Goal: Information Seeking & Learning: Learn about a topic

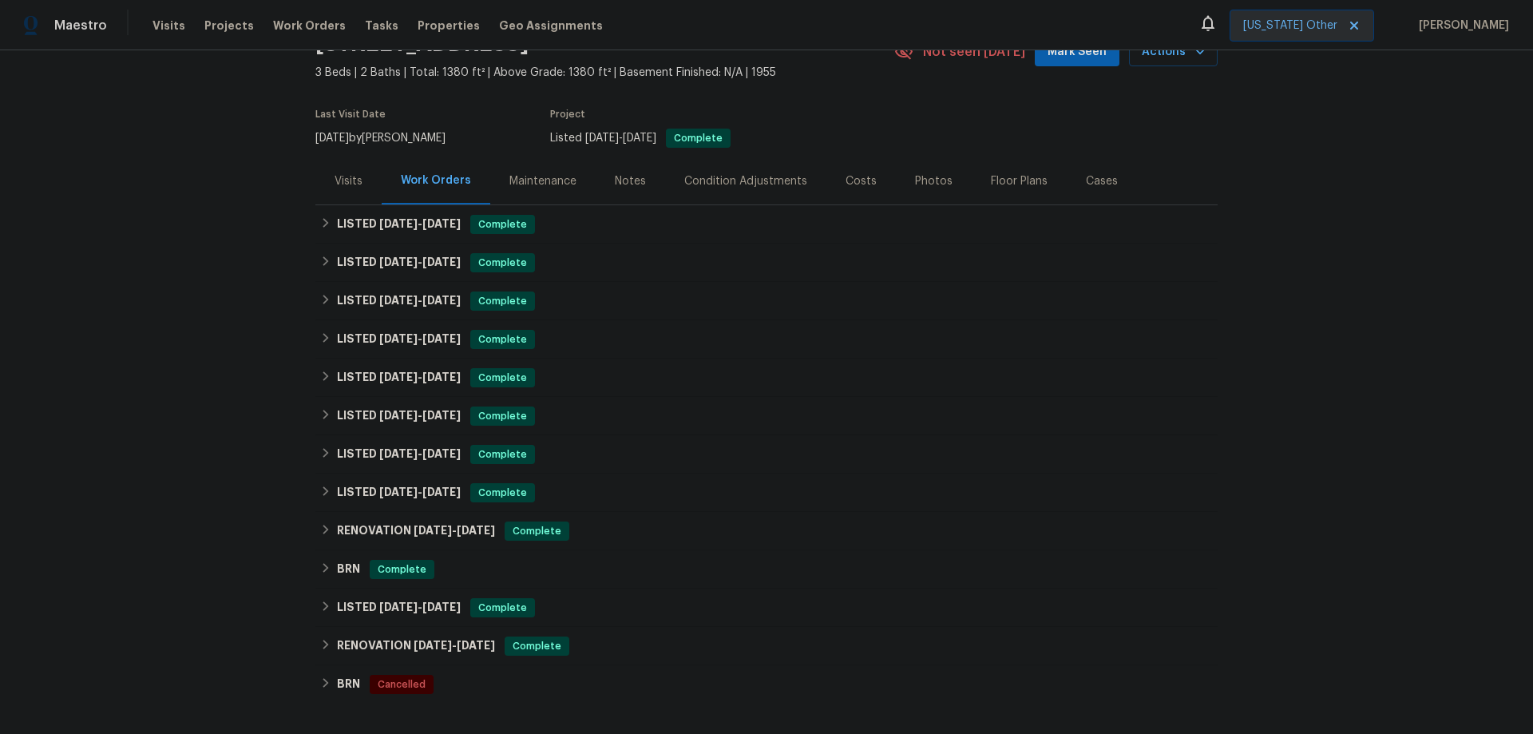
scroll to position [311, 0]
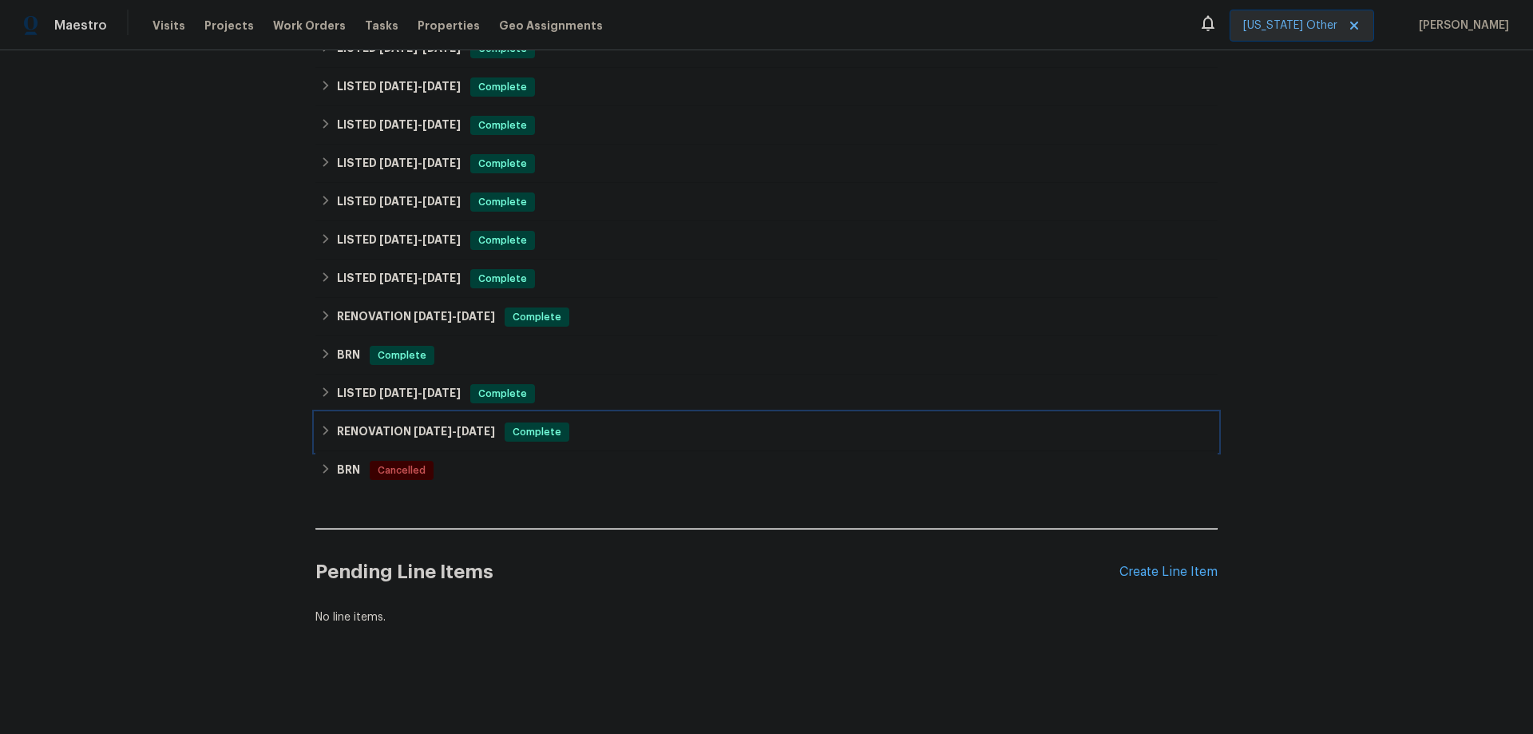
click at [418, 422] on h6 "RENOVATION [DATE] - [DATE]" at bounding box center [416, 431] width 158 height 19
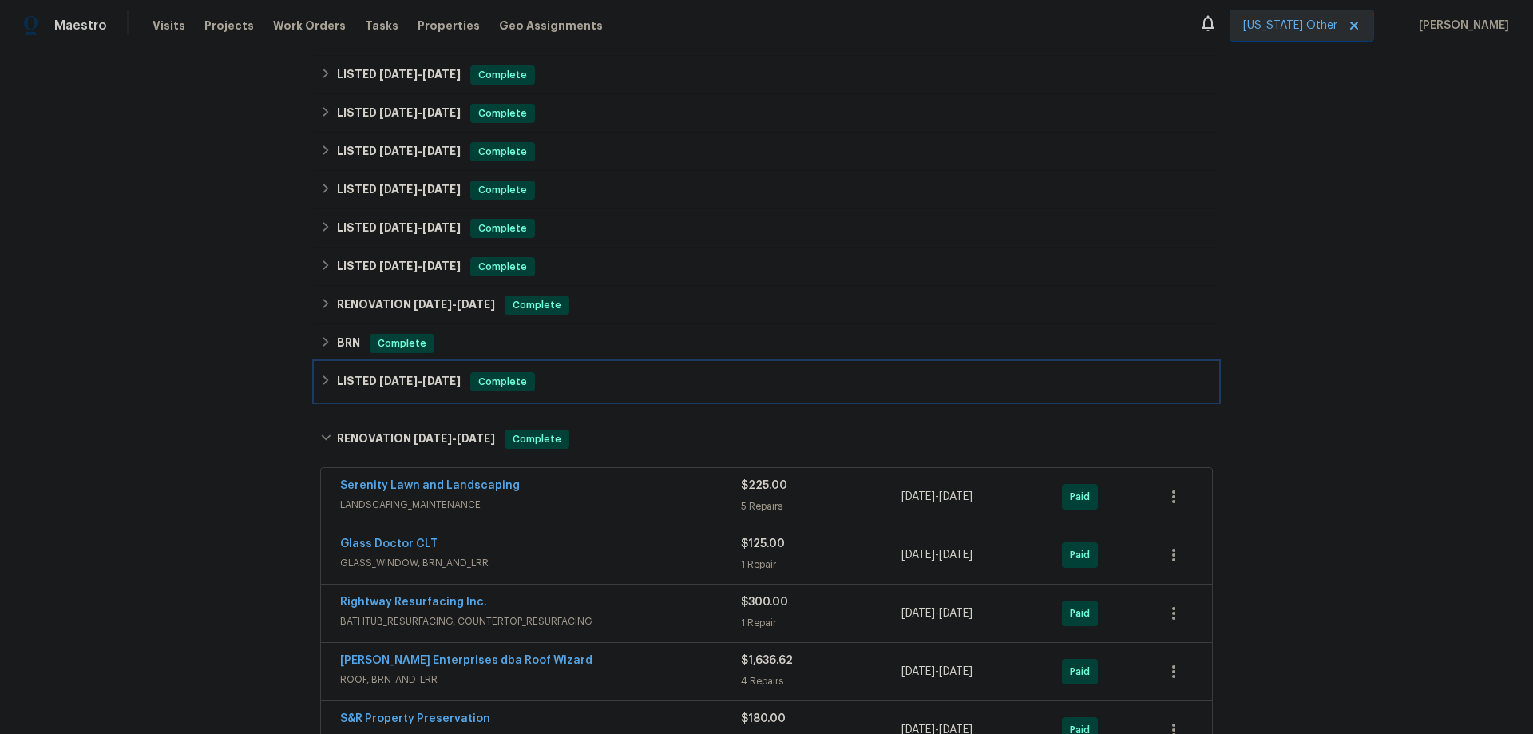
click at [404, 379] on span "[DATE]" at bounding box center [398, 380] width 38 height 11
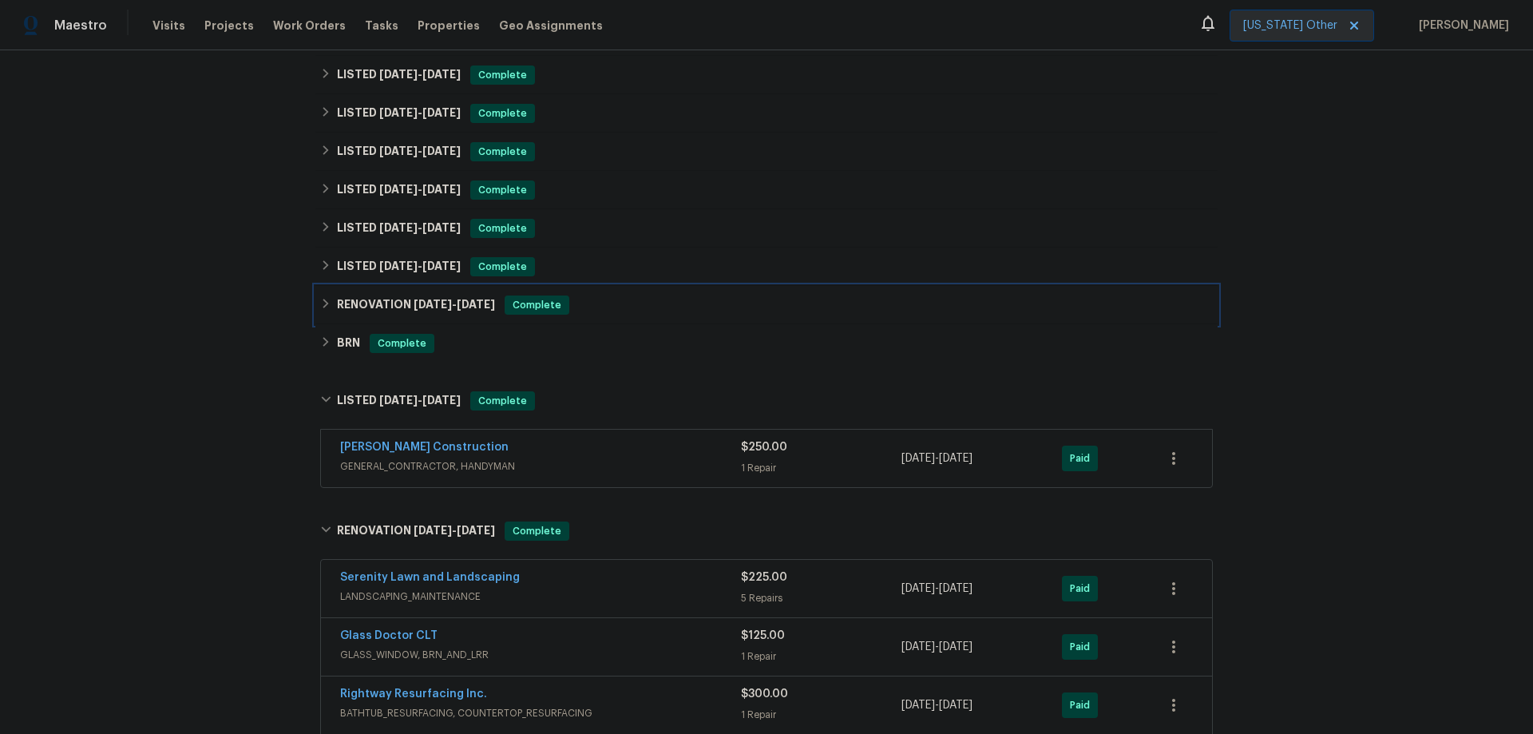
click at [379, 303] on h6 "RENOVATION [DATE] - [DATE]" at bounding box center [416, 304] width 158 height 19
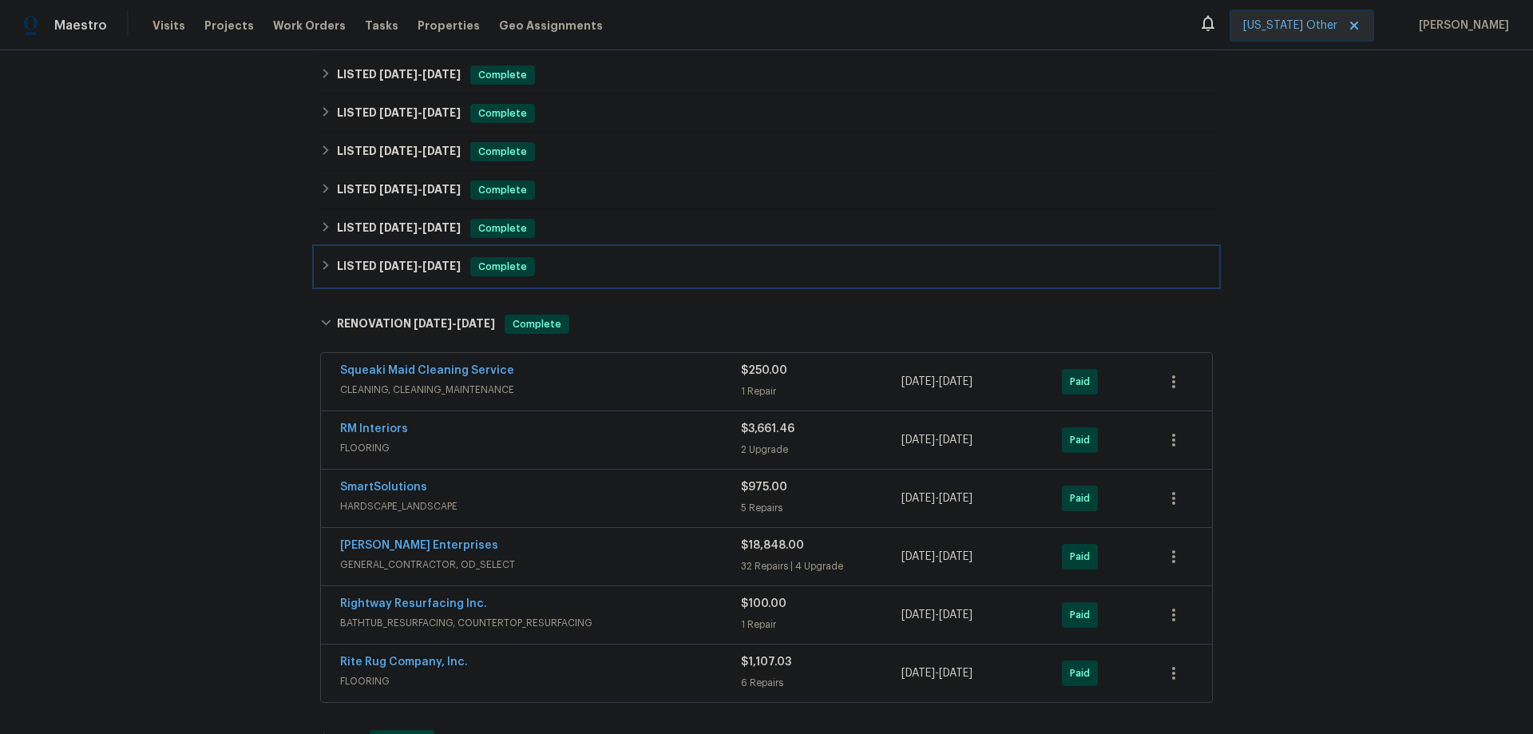
click at [378, 249] on div "LISTED [DATE] - [DATE] Complete" at bounding box center [766, 266] width 902 height 38
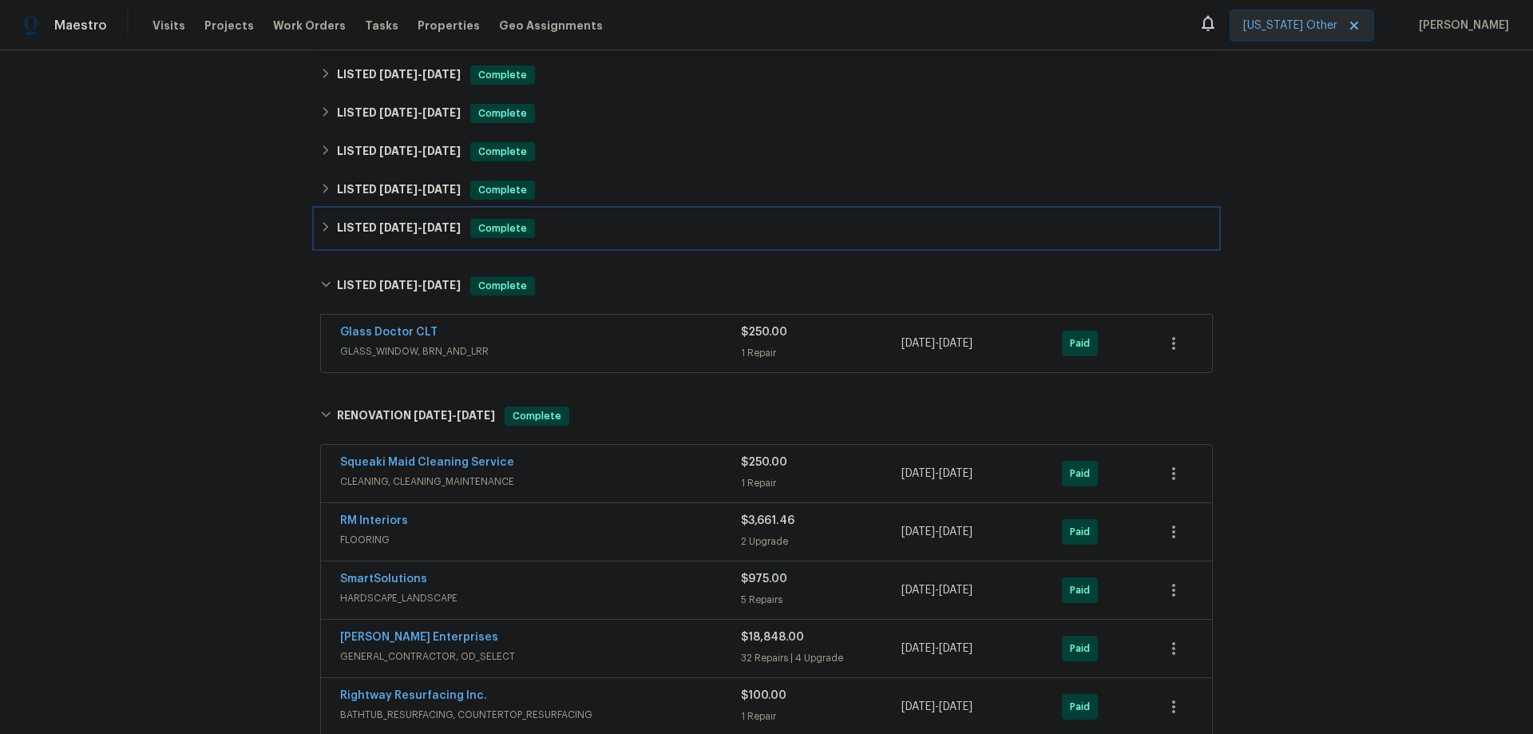
click at [379, 218] on div "LISTED [DATE] - [DATE] Complete" at bounding box center [766, 228] width 902 height 38
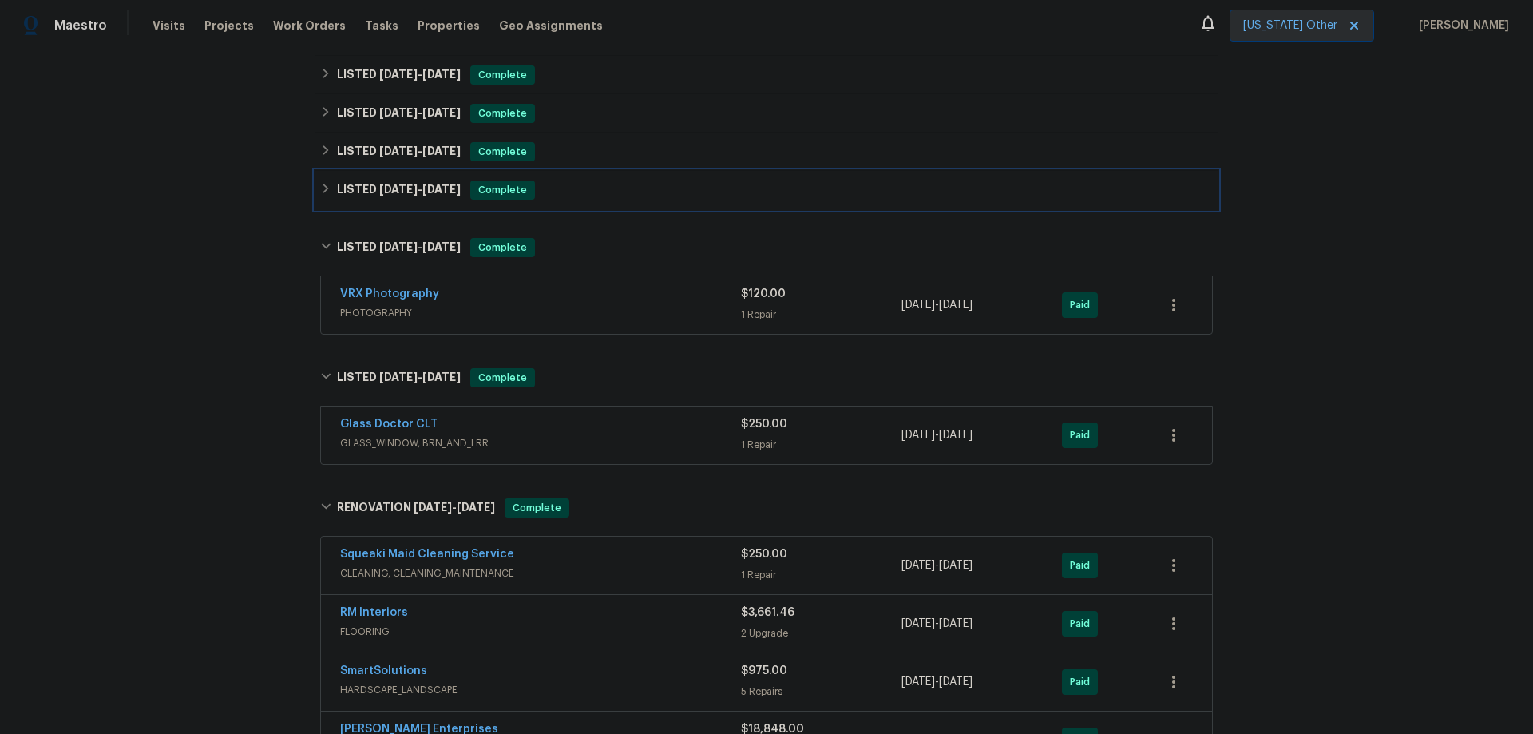
click at [379, 187] on span "[DATE]" at bounding box center [398, 189] width 38 height 11
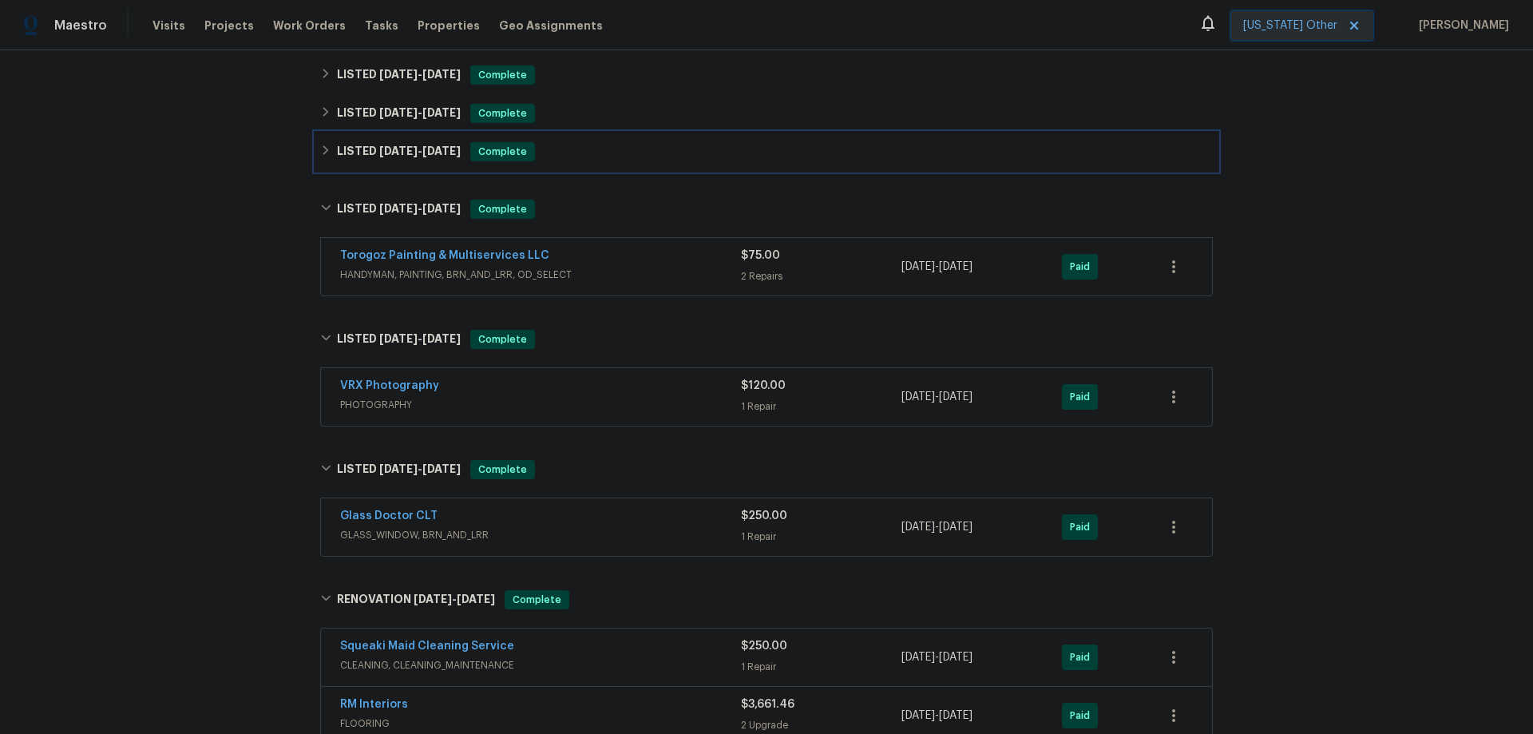
click at [379, 149] on span "[DATE]" at bounding box center [398, 150] width 38 height 11
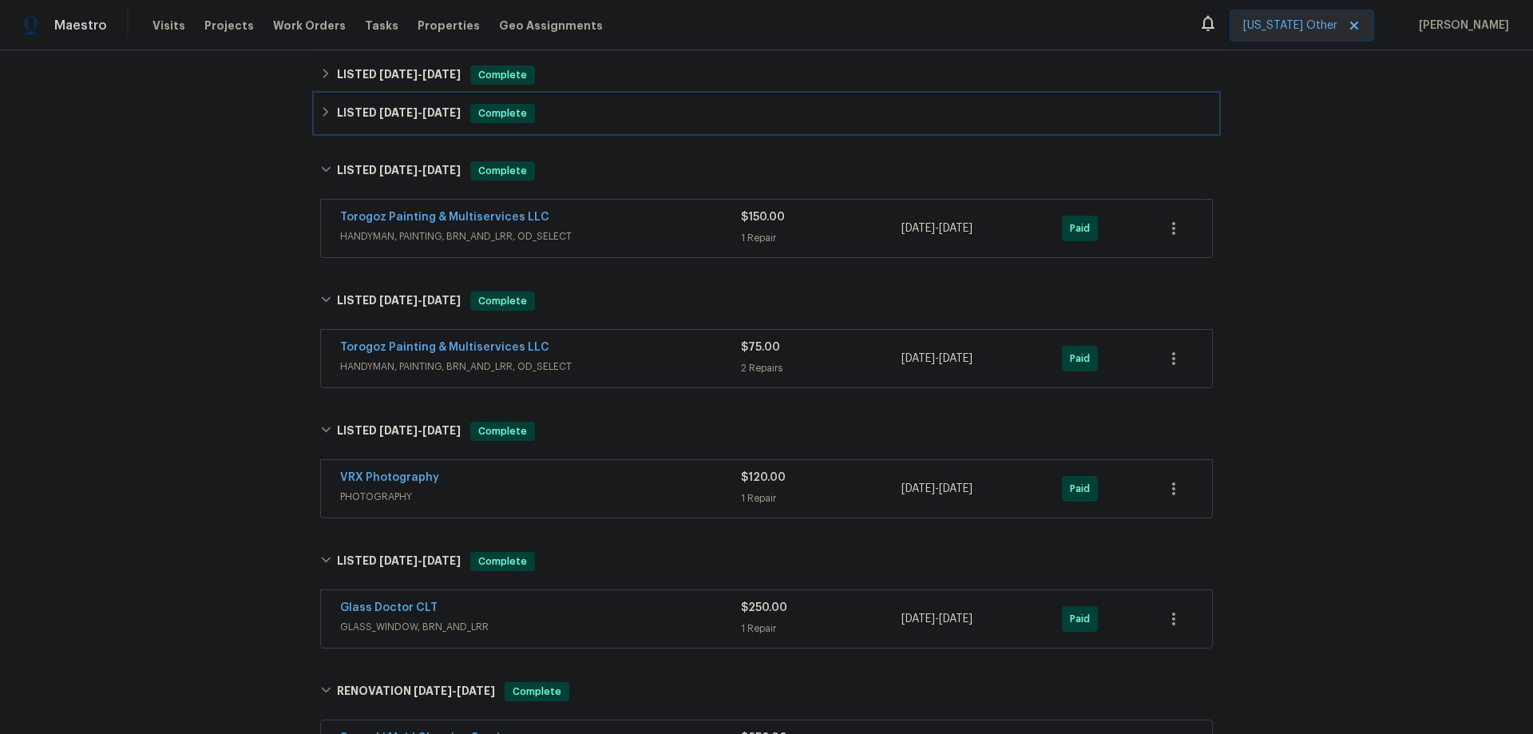
click at [381, 110] on span "[DATE]" at bounding box center [398, 112] width 38 height 11
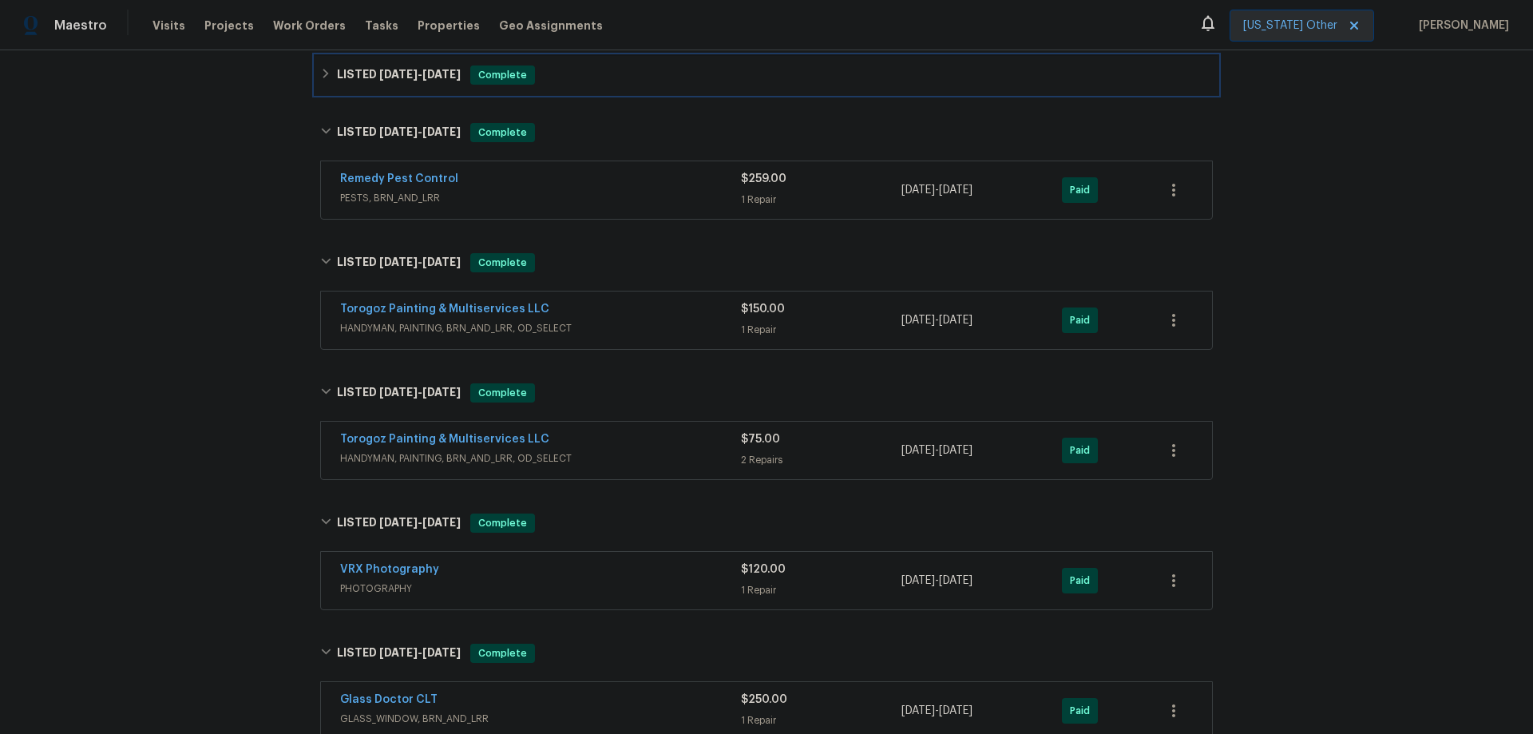
click at [382, 87] on div "LISTED [DATE] - [DATE] Complete" at bounding box center [766, 75] width 902 height 38
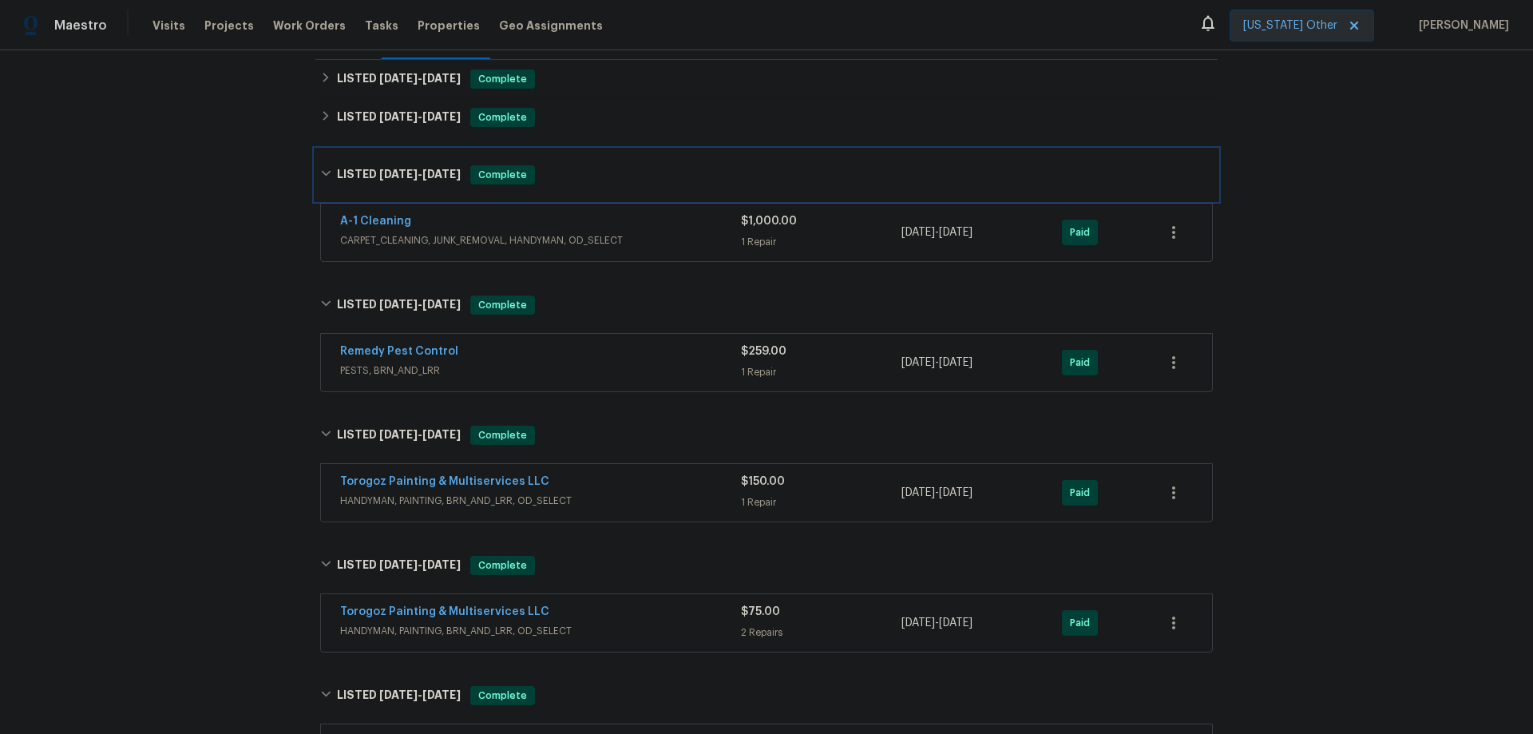
scroll to position [151, 0]
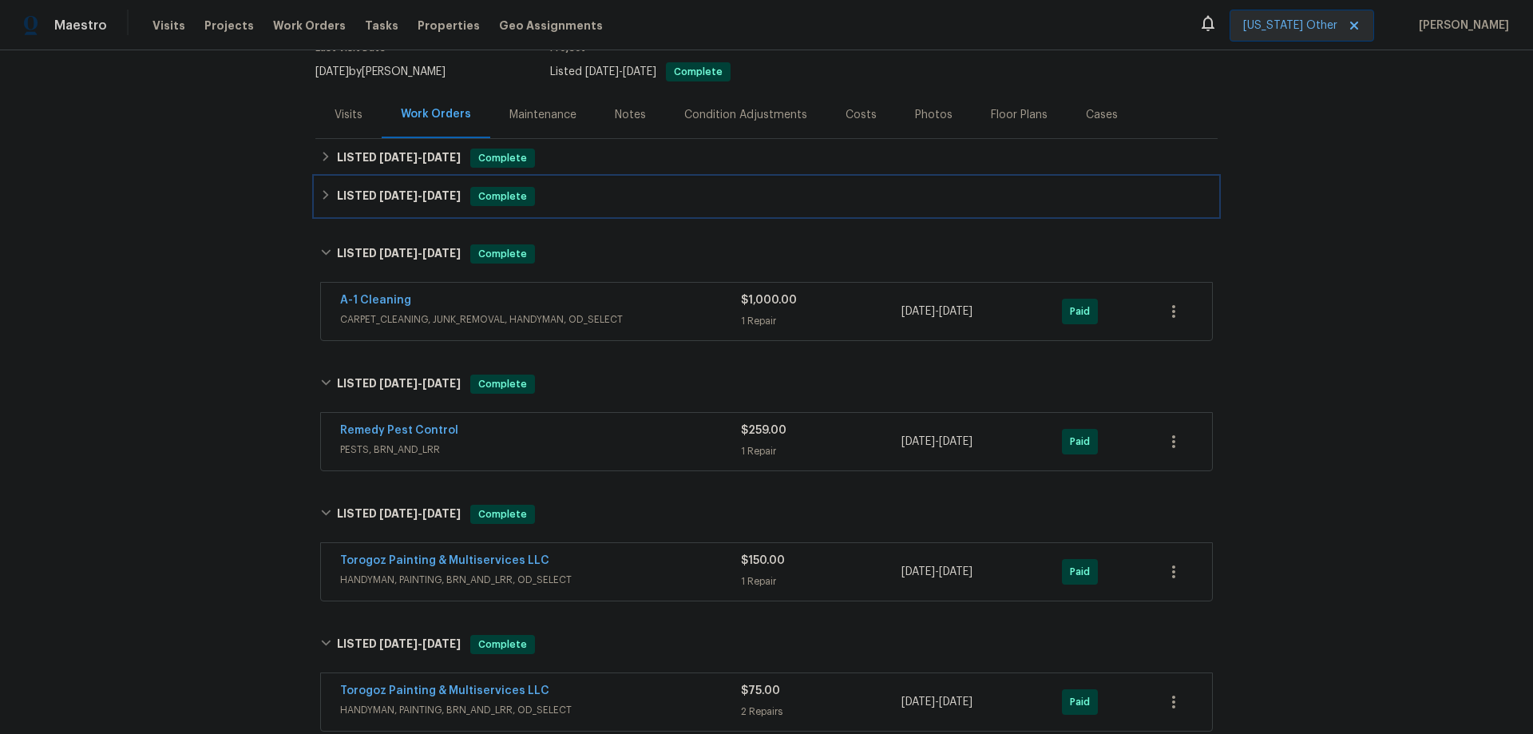
click at [387, 187] on h6 "LISTED [DATE] - [DATE]" at bounding box center [399, 196] width 124 height 19
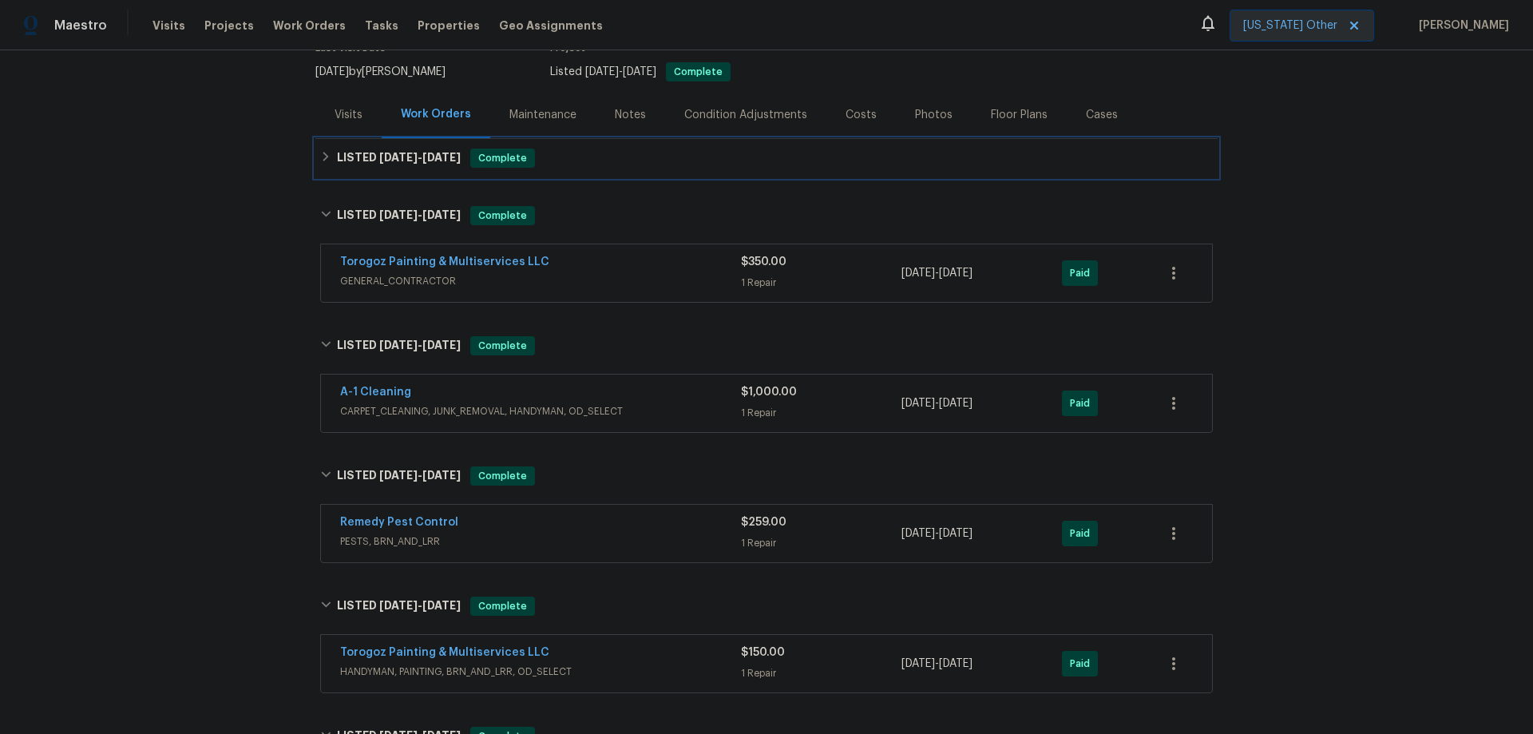
click at [400, 163] on h6 "LISTED [DATE] - [DATE]" at bounding box center [399, 157] width 124 height 19
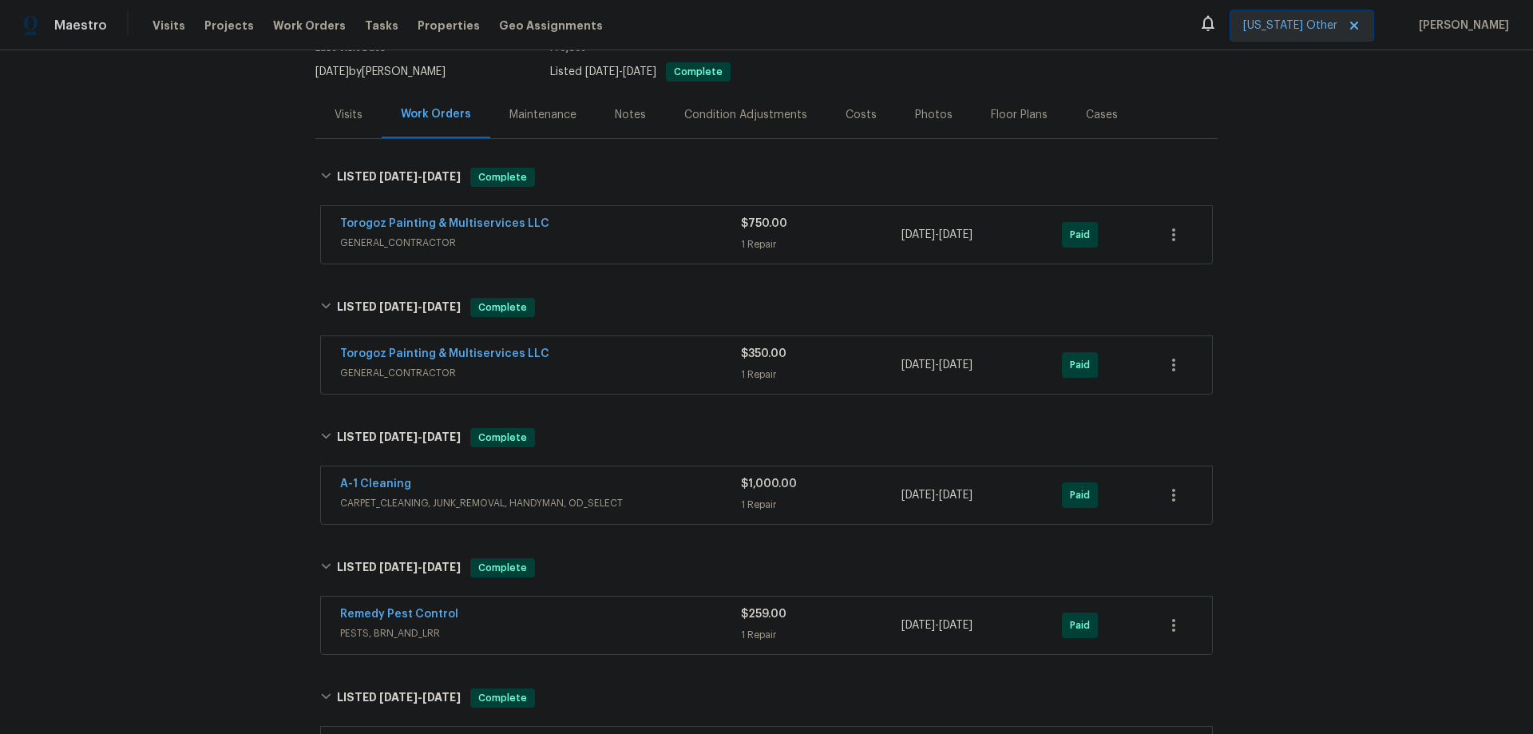
click at [1395, 192] on div "Back to all projects [STREET_ADDRESS] 3 Beds | 2 Baths | Total: 1380 ft² | Abov…" at bounding box center [766, 391] width 1533 height 683
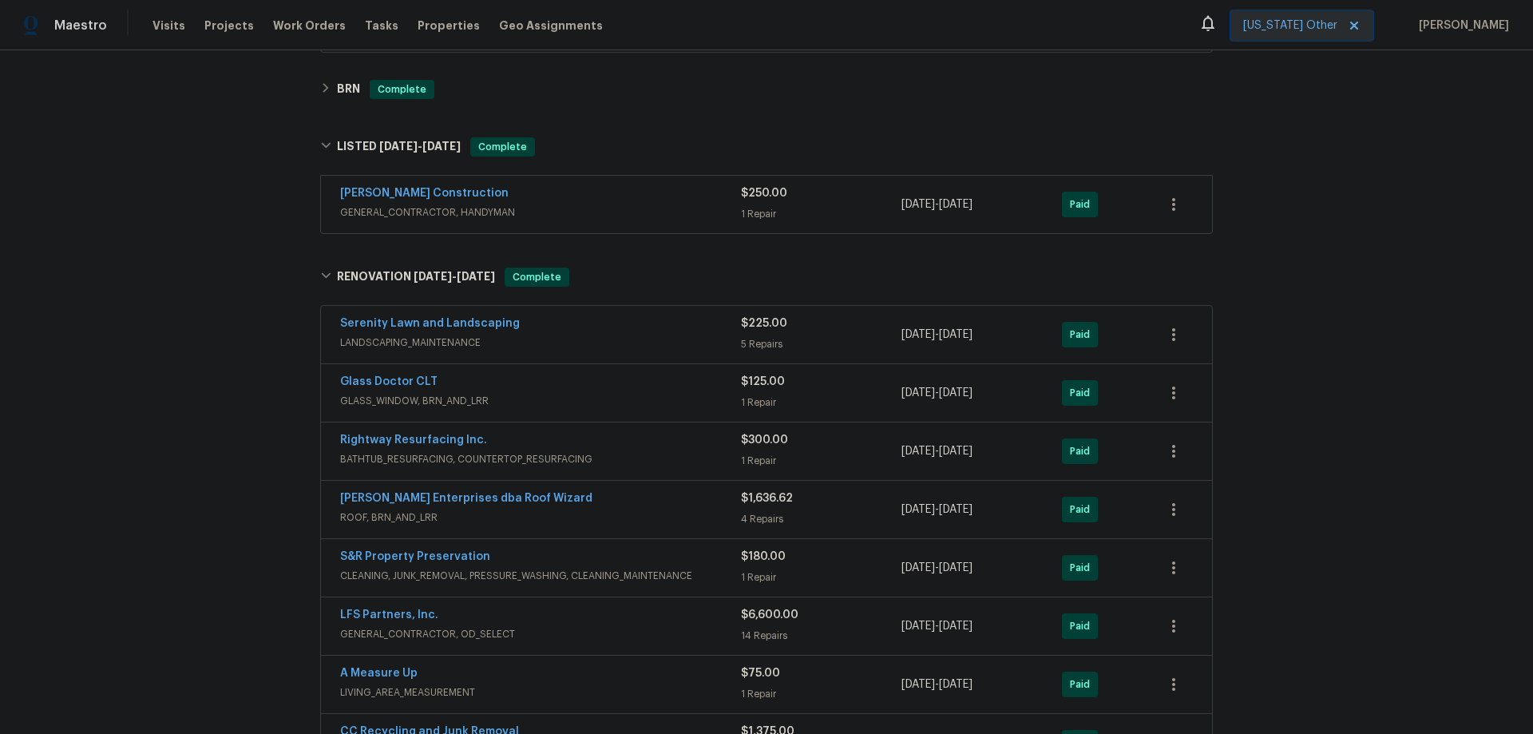
scroll to position [1858, 0]
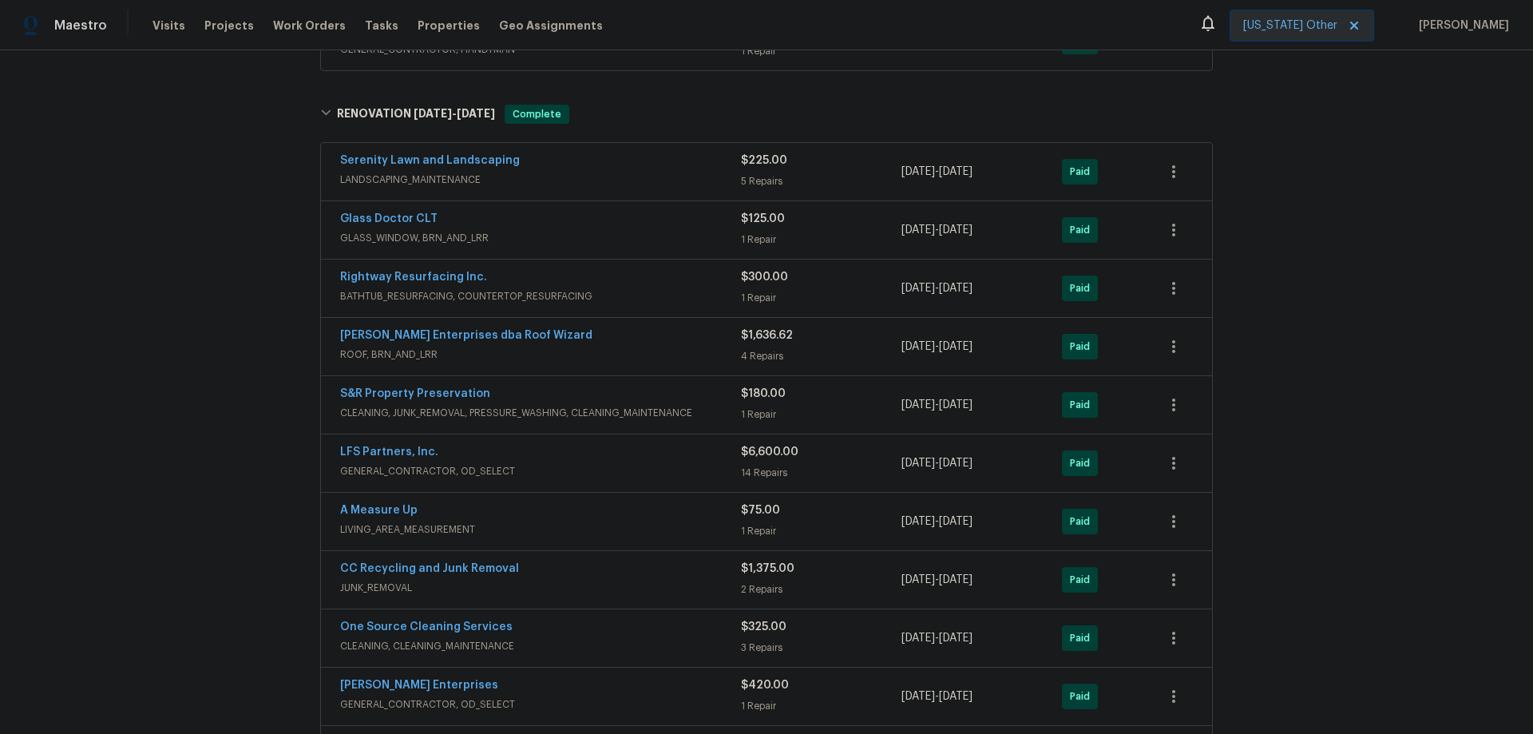
click at [653, 330] on div "[PERSON_NAME] Enterprises dba Roof Wizard" at bounding box center [540, 336] width 401 height 19
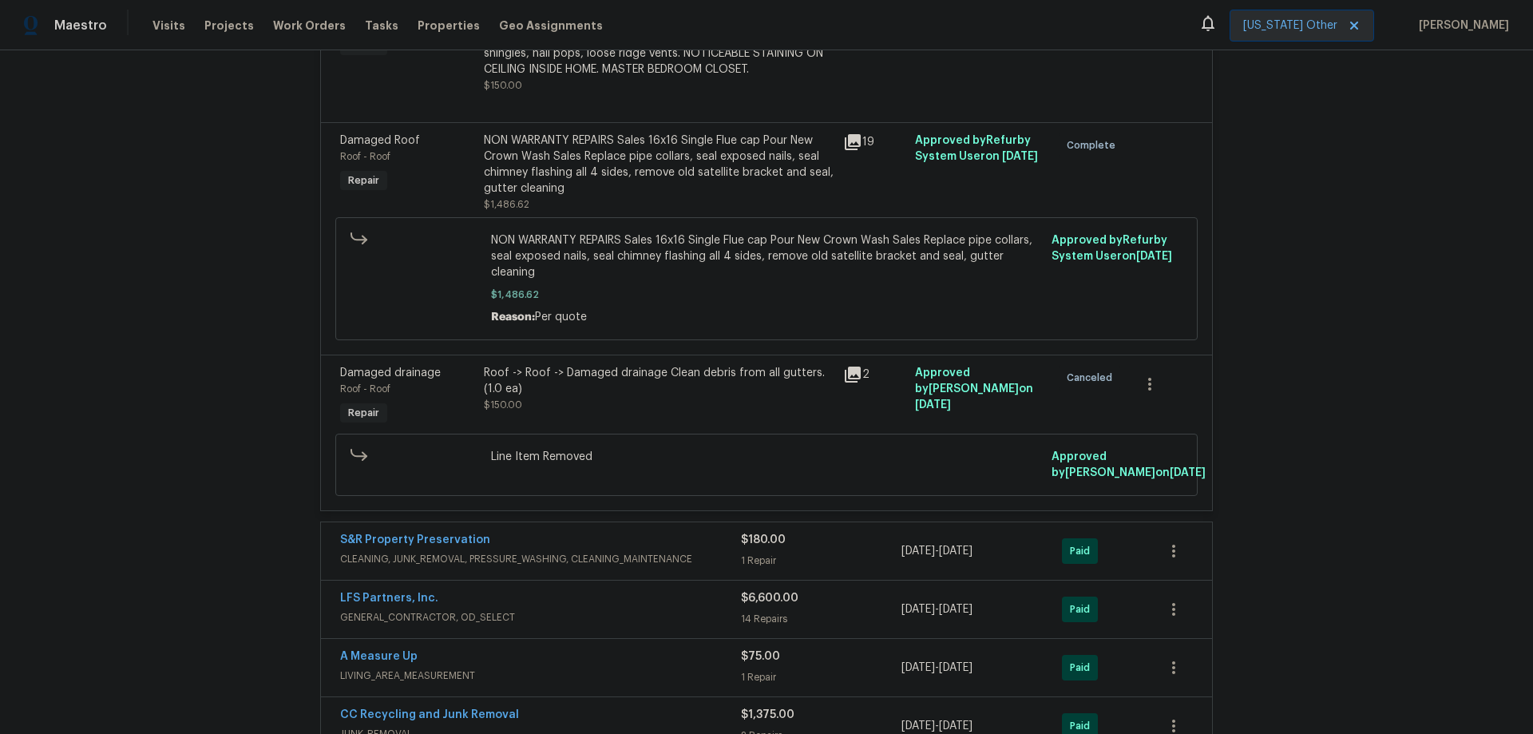
scroll to position [2337, 0]
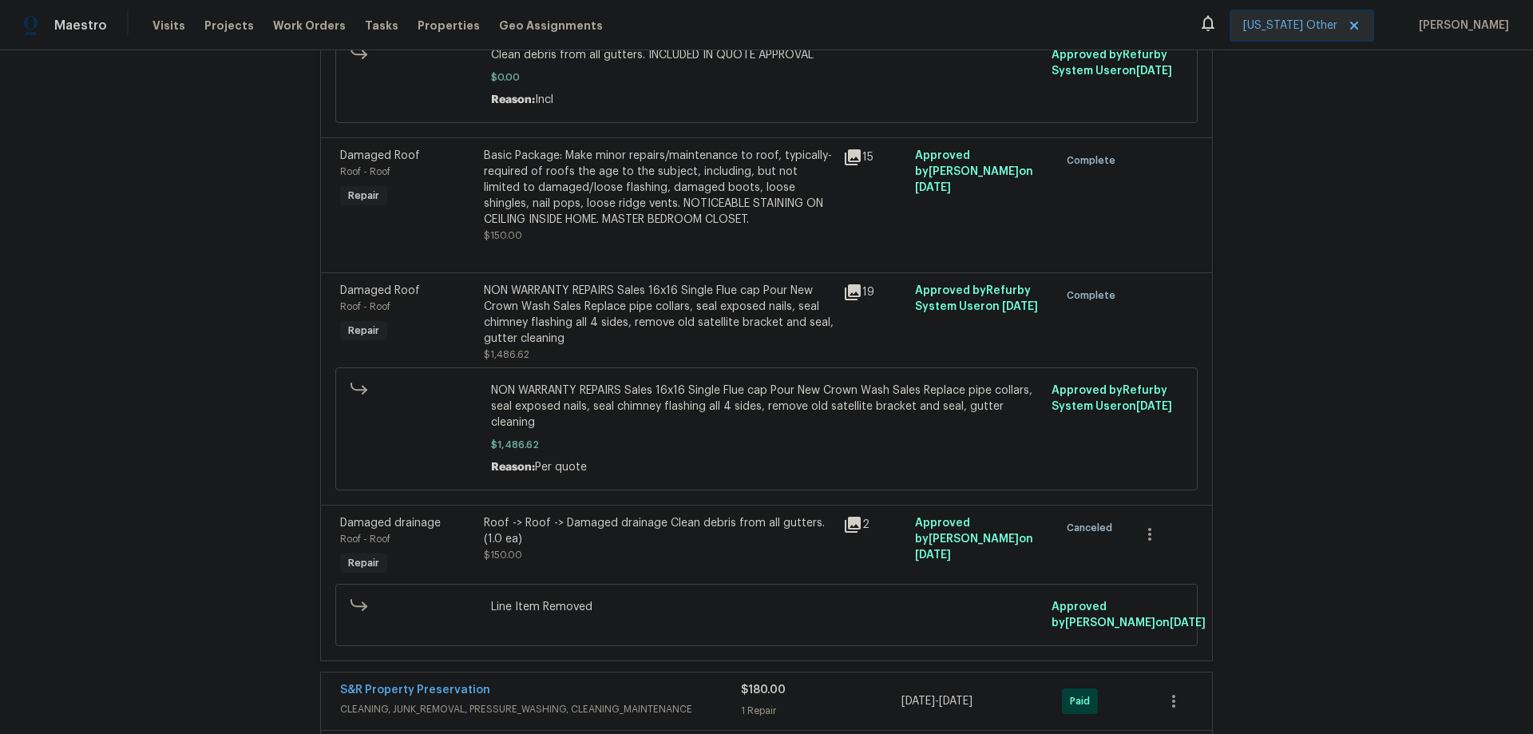
click at [845, 153] on icon at bounding box center [853, 157] width 16 height 16
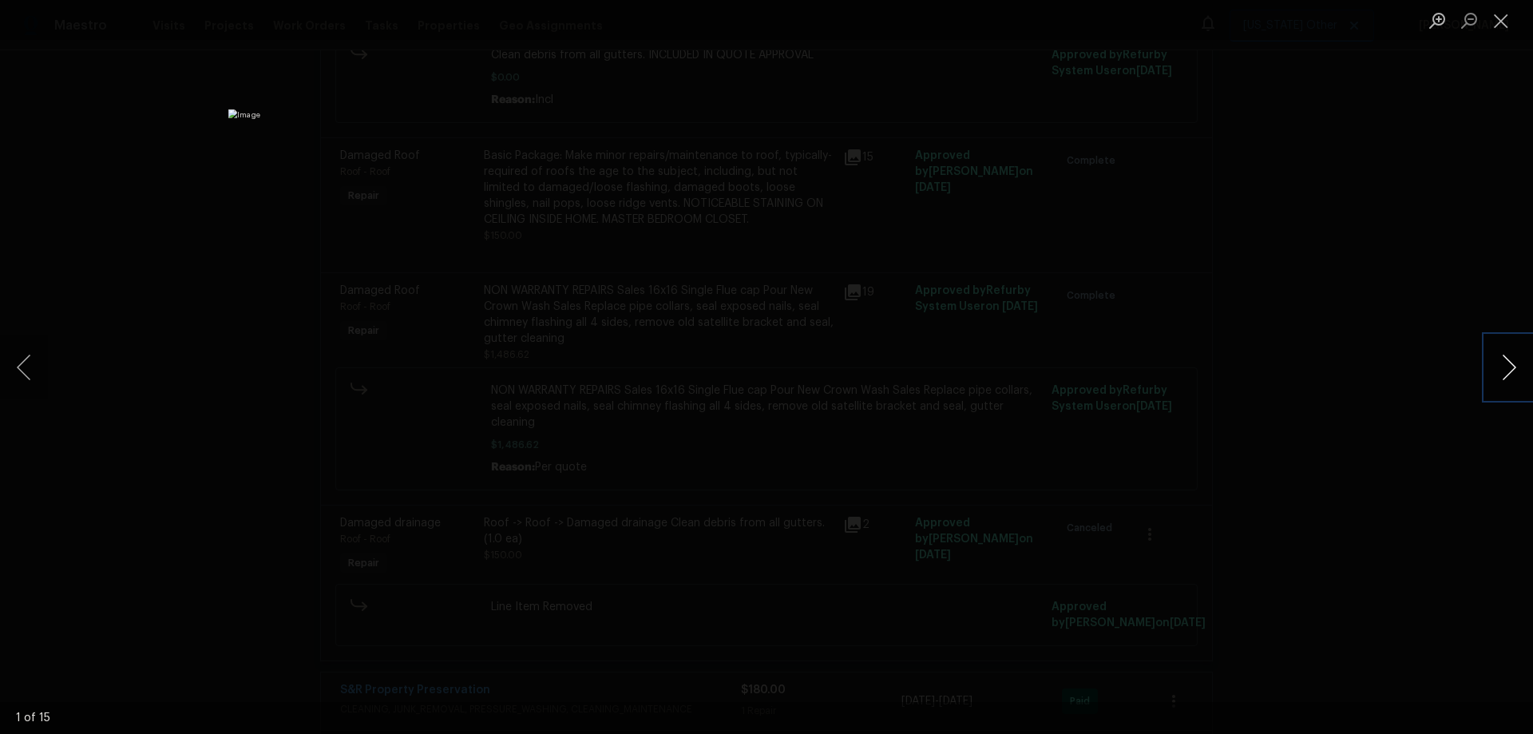
click at [1520, 371] on button "Next image" at bounding box center [1509, 367] width 48 height 64
click at [1520, 370] on button "Next image" at bounding box center [1509, 367] width 48 height 64
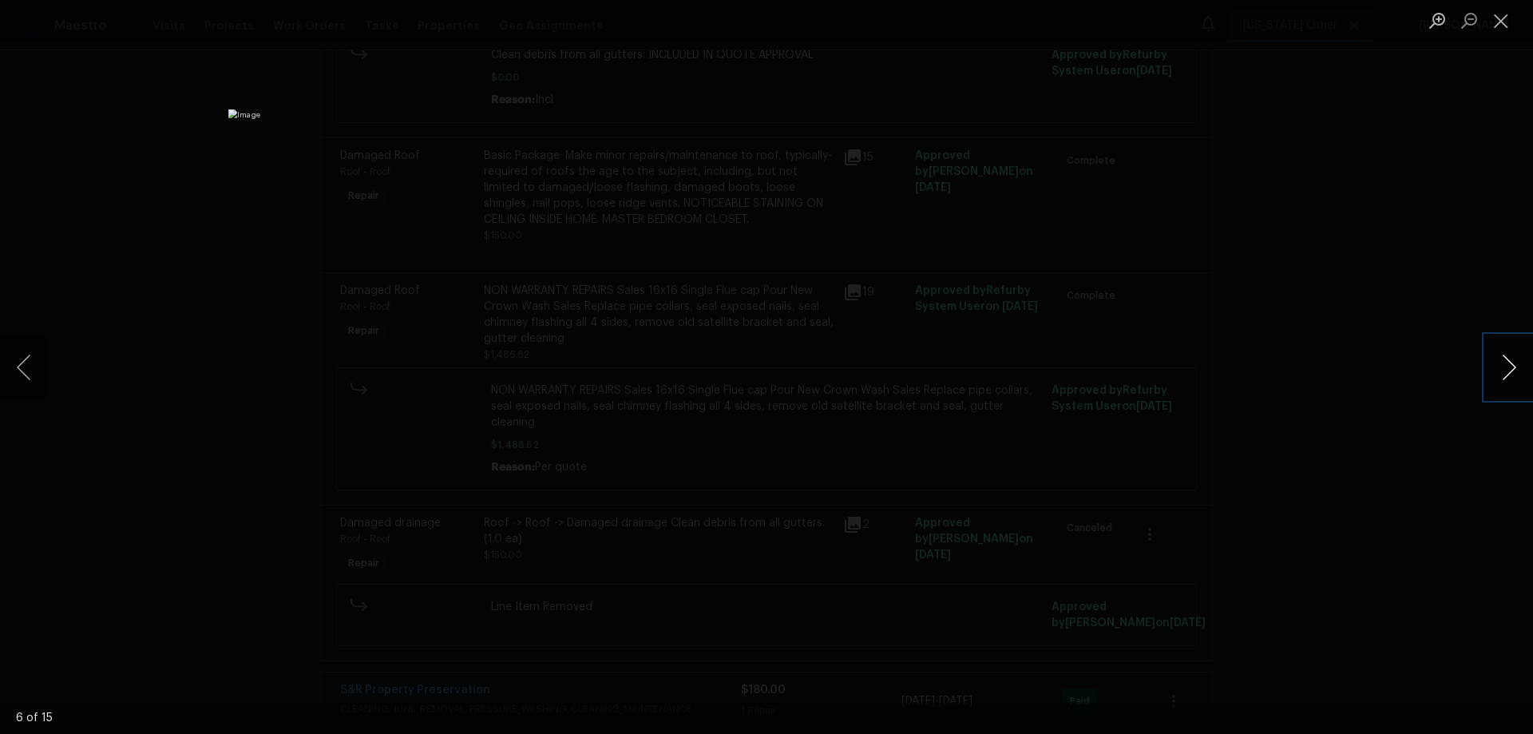
click at [1520, 370] on button "Next image" at bounding box center [1509, 367] width 48 height 64
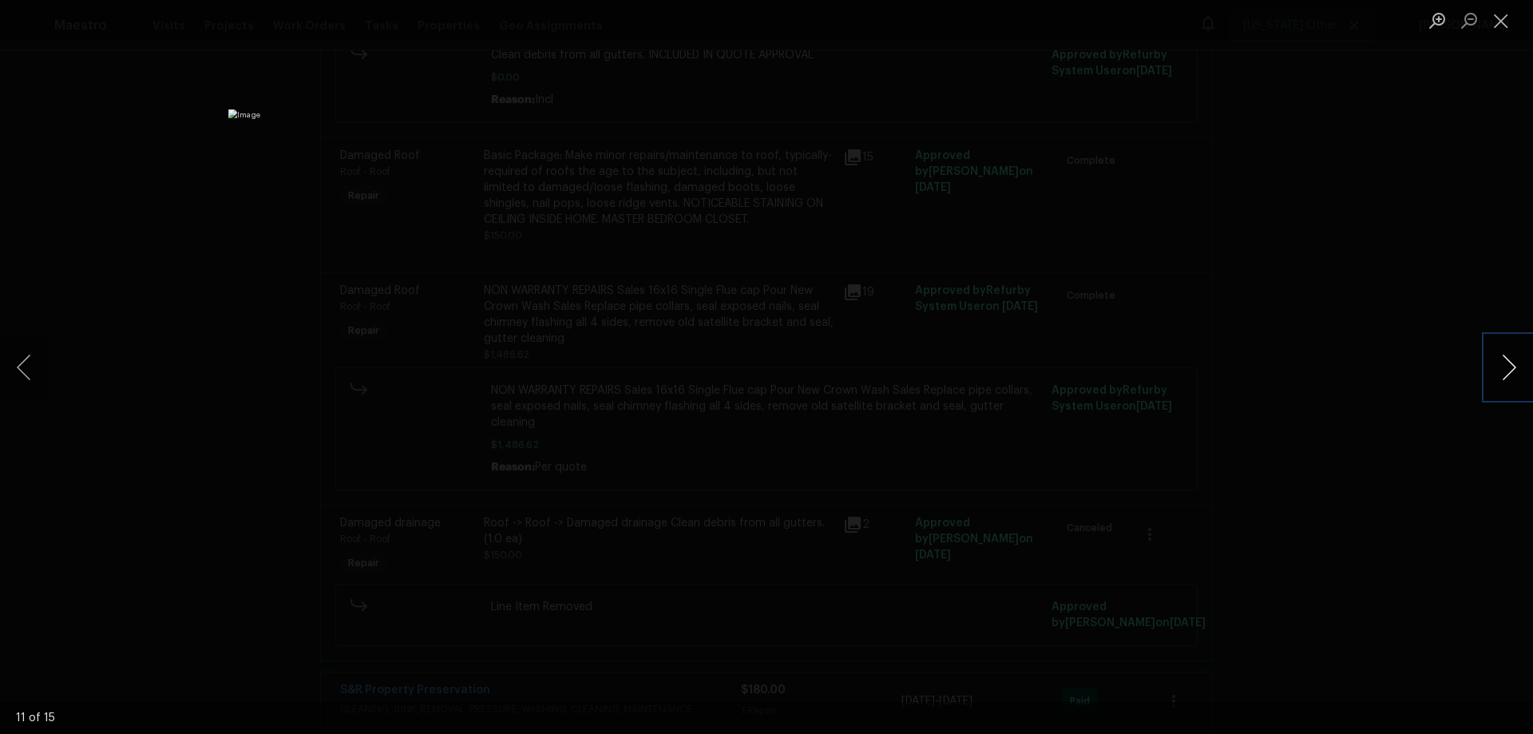
click at [1519, 370] on button "Next image" at bounding box center [1509, 367] width 48 height 64
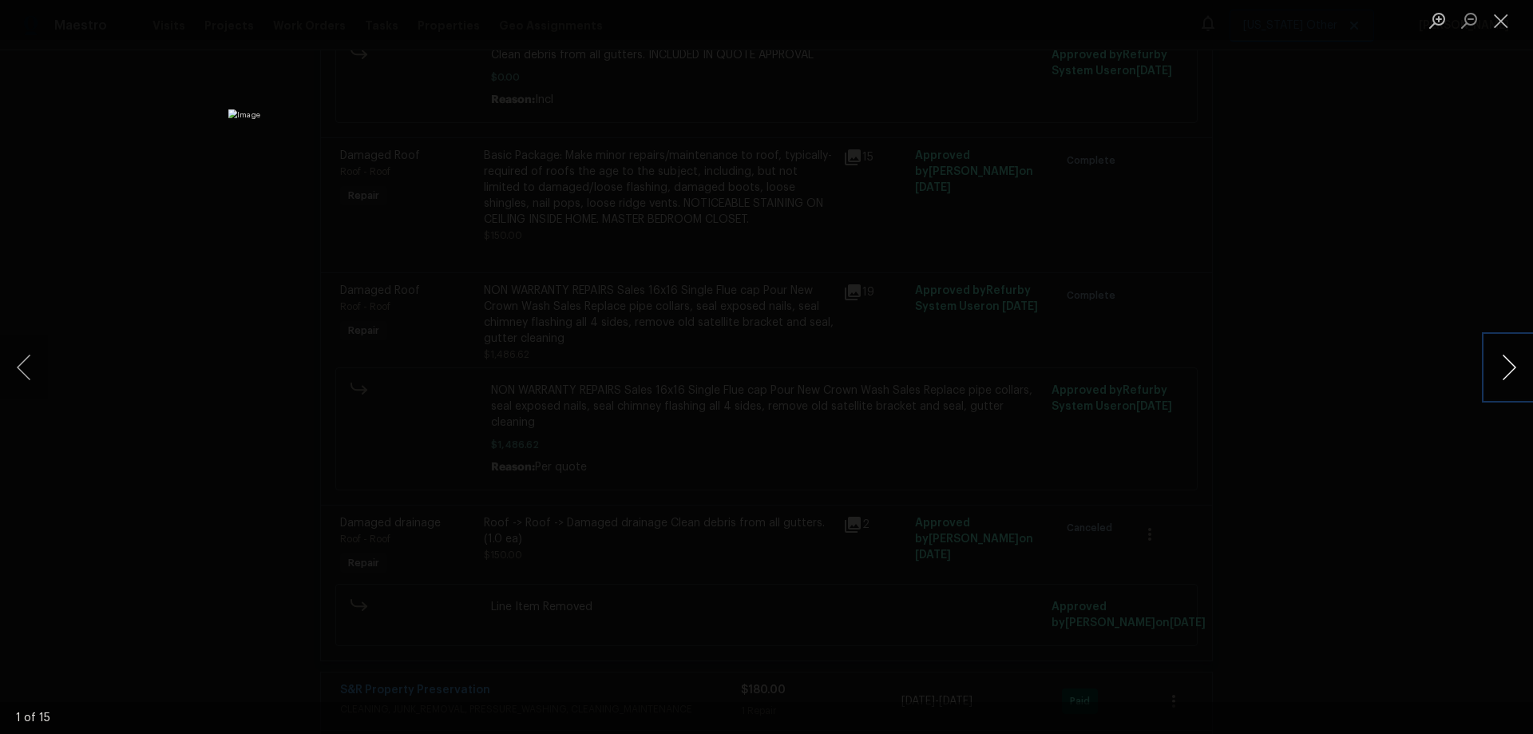
click at [1519, 370] on button "Next image" at bounding box center [1509, 367] width 48 height 64
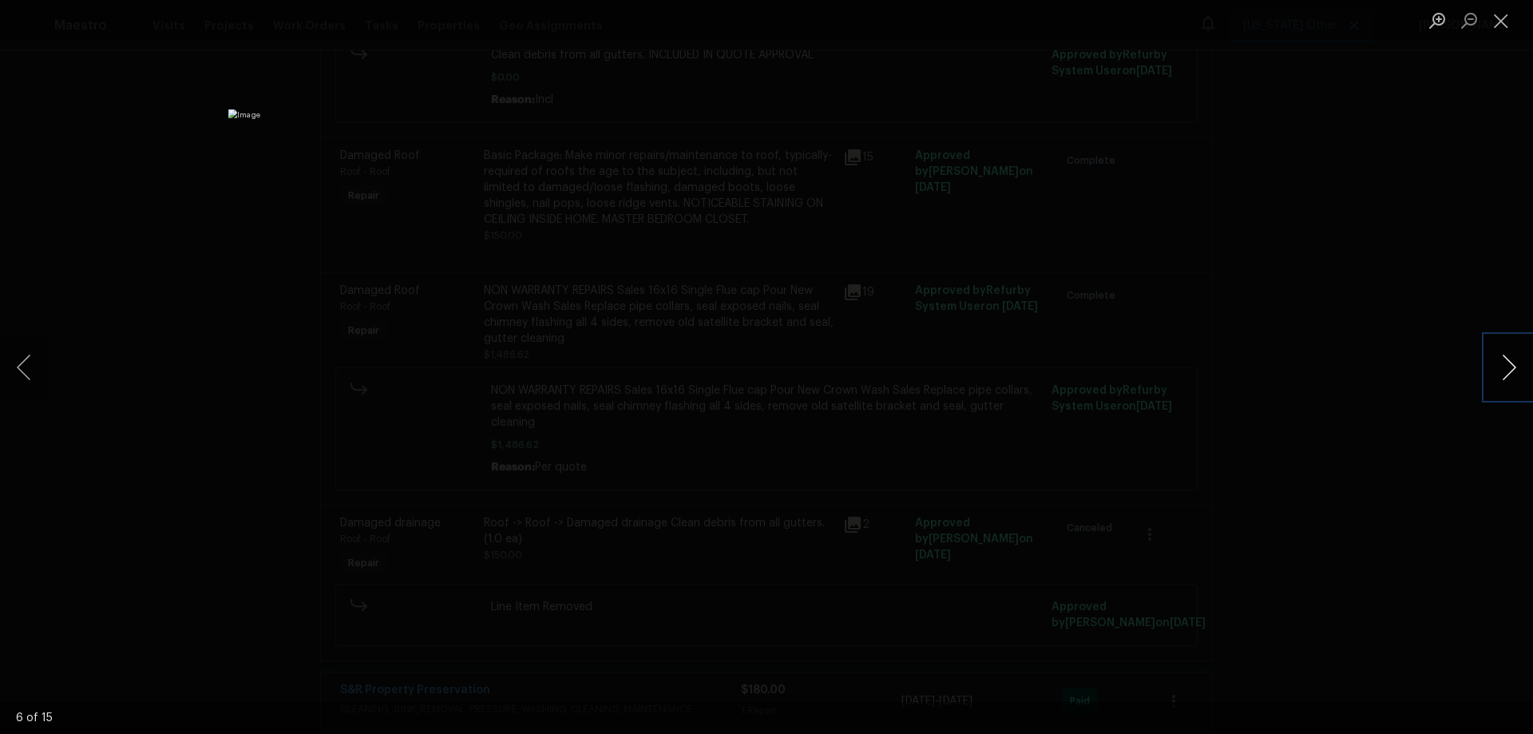
click at [1519, 370] on button "Next image" at bounding box center [1509, 367] width 48 height 64
click at [1380, 243] on div "Lightbox" at bounding box center [766, 367] width 1533 height 734
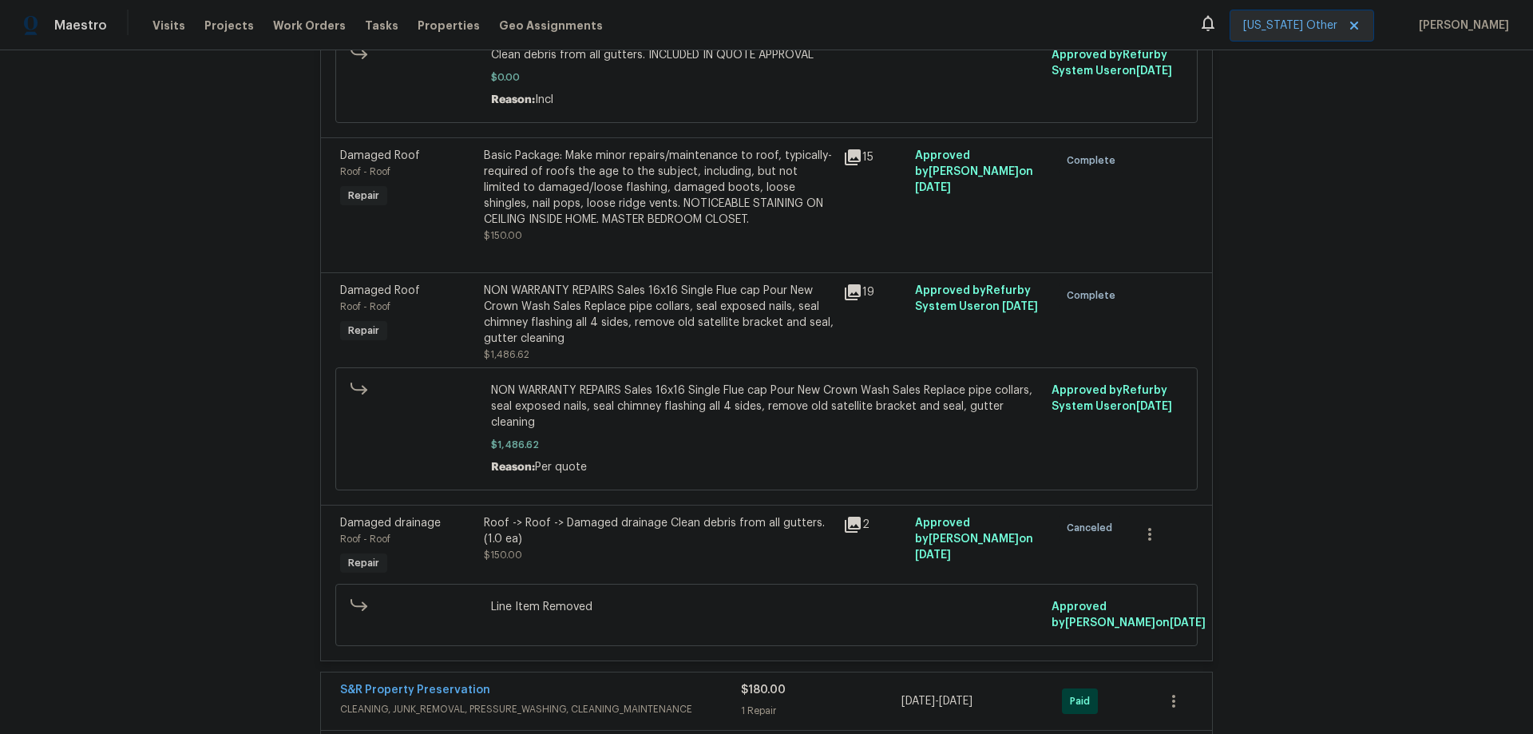
click at [845, 524] on icon at bounding box center [853, 525] width 16 height 16
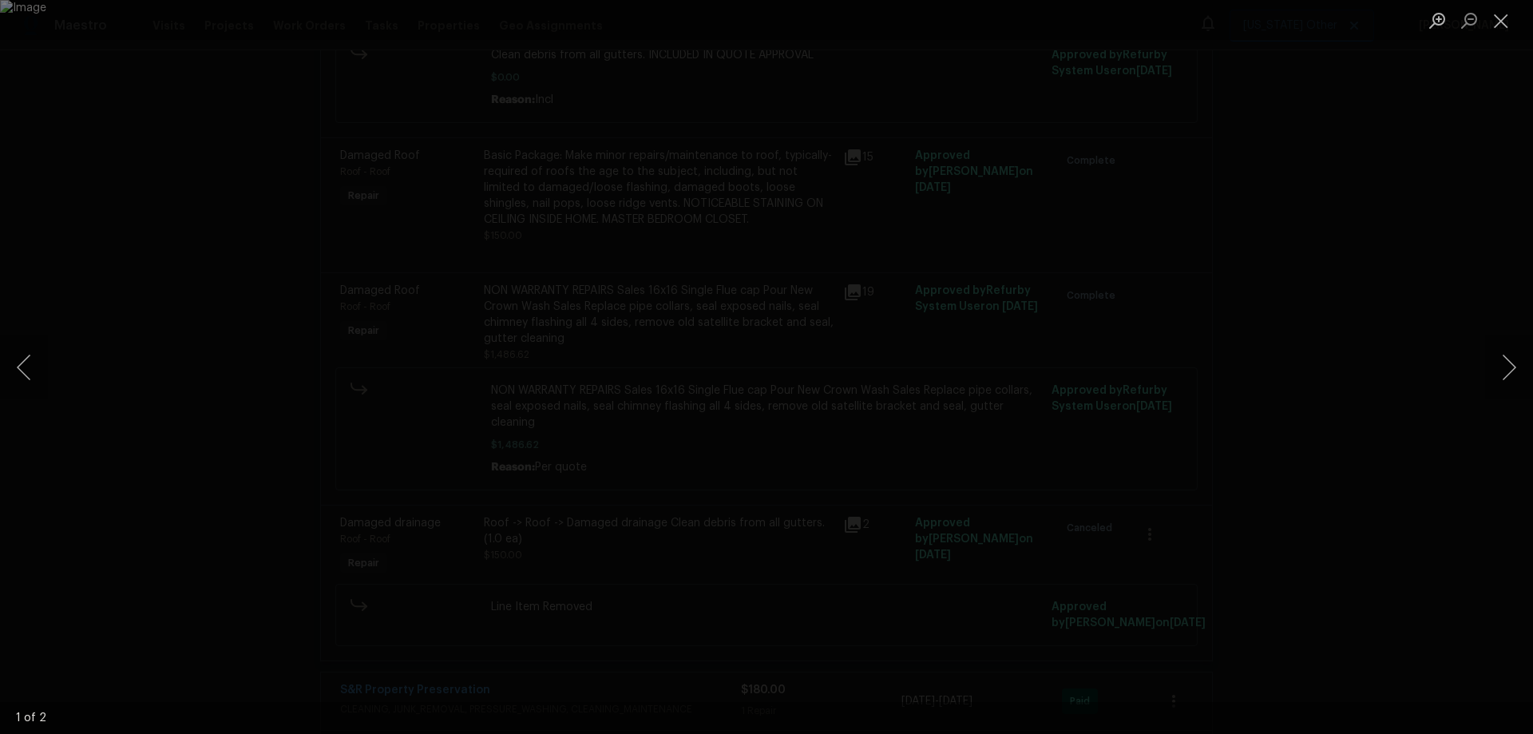
click at [1392, 156] on div "Lightbox" at bounding box center [766, 367] width 1533 height 734
